Goal: Task Accomplishment & Management: Manage account settings

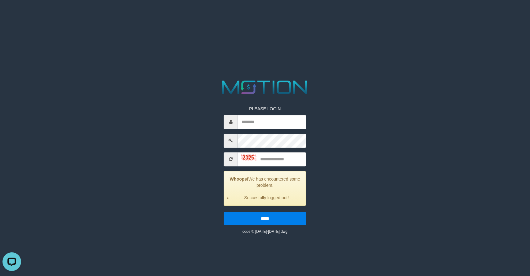
click at [526, 16] on html "PLEASE LOGIN Whoops! We has encountered some problem. Succesfully logged out! *…" at bounding box center [265, 8] width 530 height 16
